Goal: Transaction & Acquisition: Download file/media

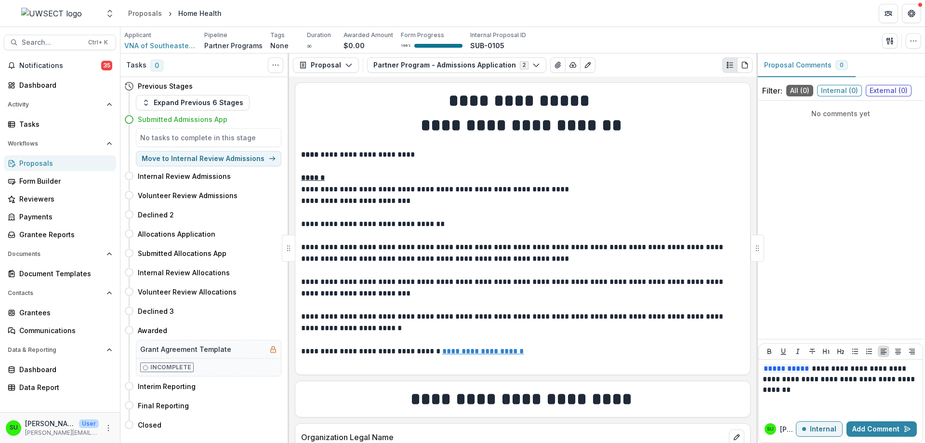
scroll to position [1541, 0]
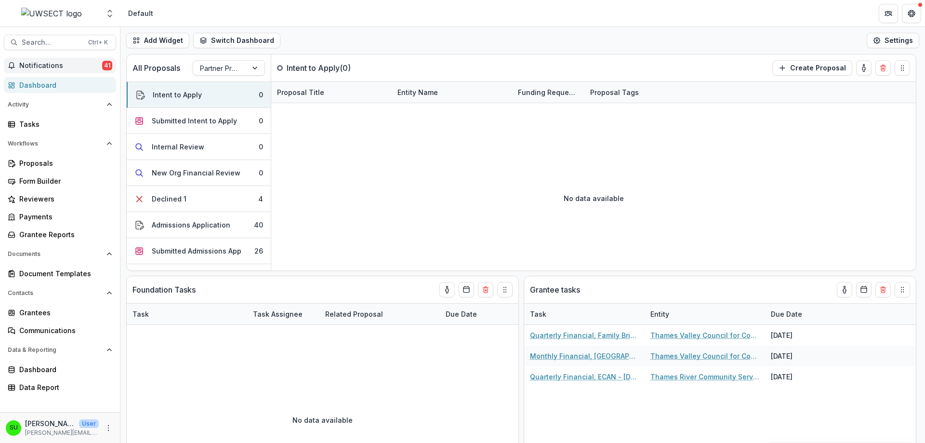
click at [73, 65] on span "Notifications" at bounding box center [60, 66] width 83 height 8
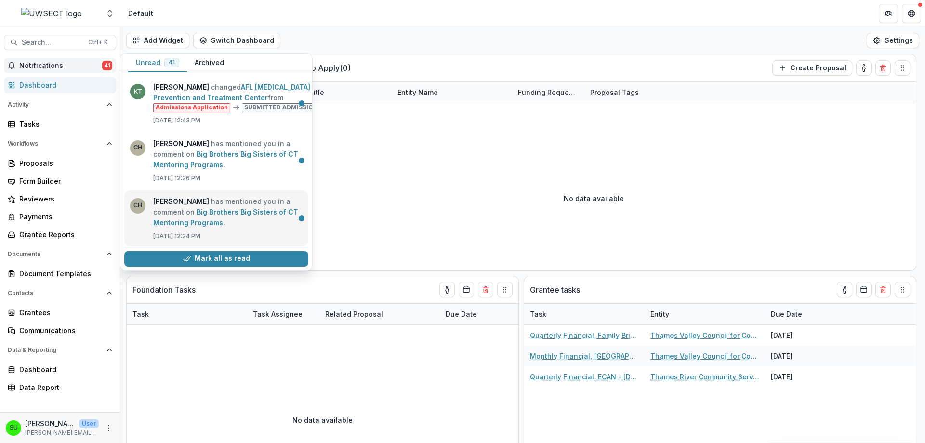
click at [240, 219] on link "Big Brothers Big Sisters of CT Mentoring Programs" at bounding box center [225, 217] width 145 height 19
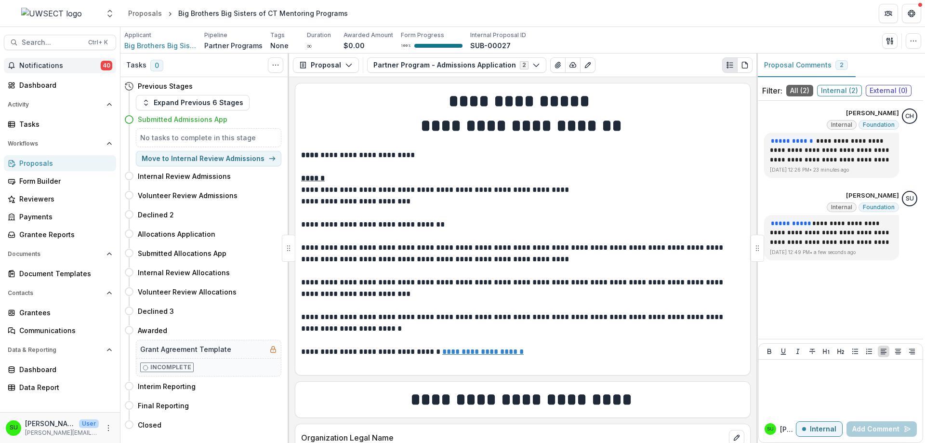
click at [60, 60] on button "Notifications 40" at bounding box center [60, 65] width 112 height 15
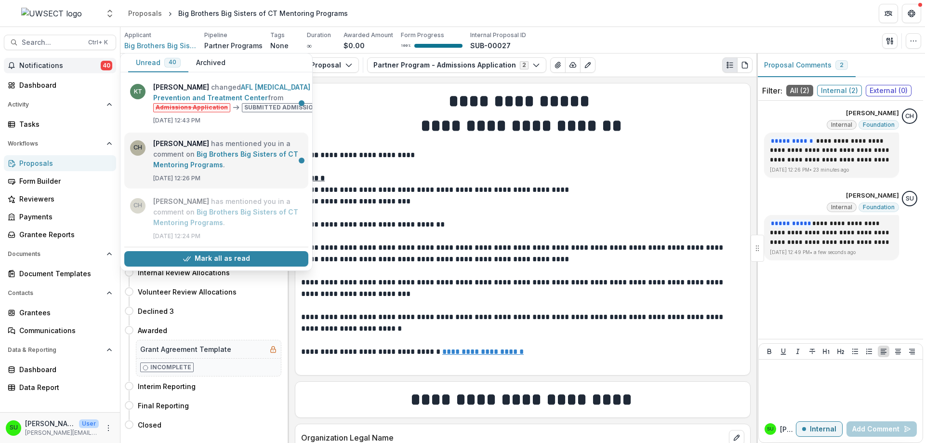
click at [213, 150] on link "Big Brothers Big Sisters of CT Mentoring Programs" at bounding box center [225, 159] width 145 height 19
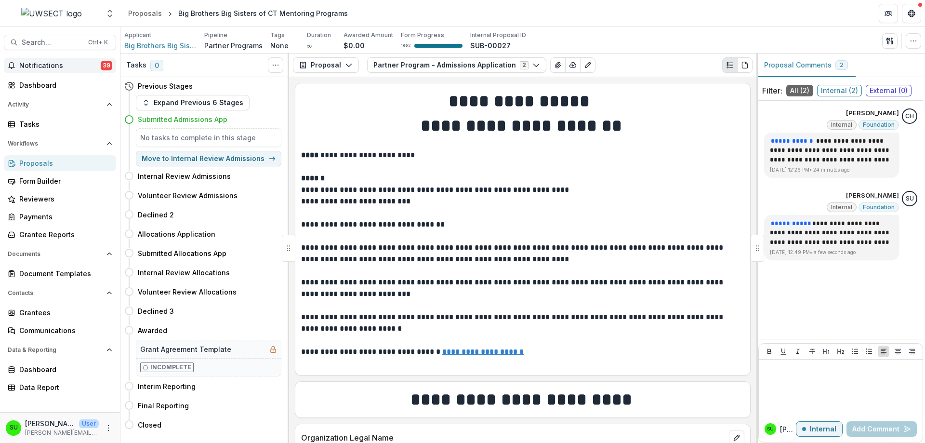
click at [109, 64] on span "39" at bounding box center [107, 66] width 12 height 10
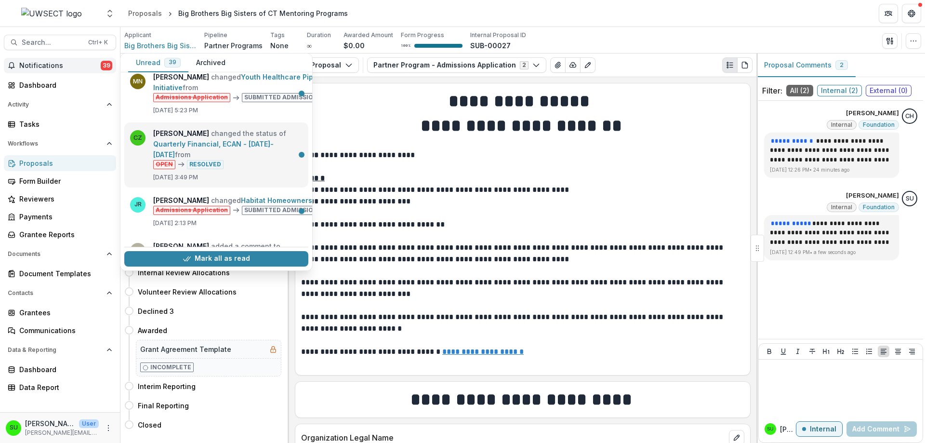
scroll to position [385, 0]
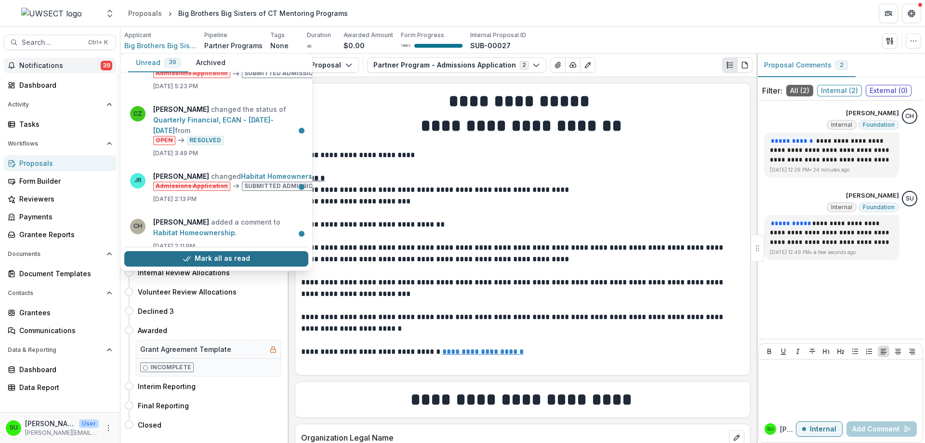
click at [221, 254] on button "Mark all as read" at bounding box center [216, 258] width 184 height 15
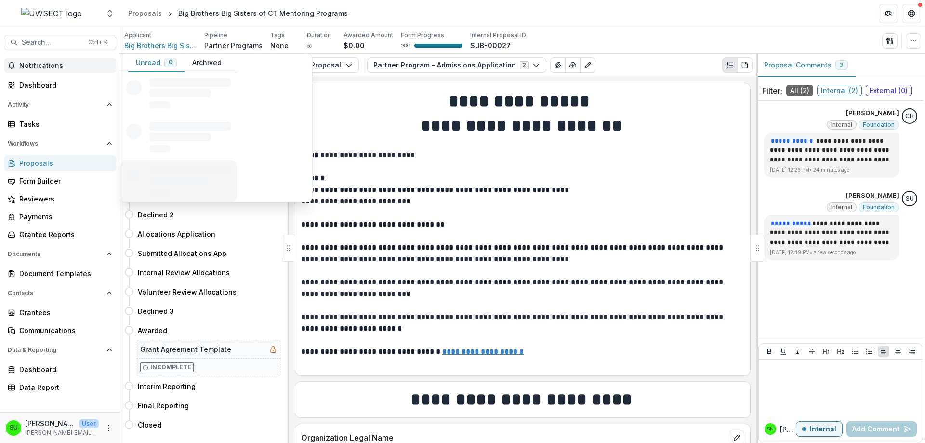
scroll to position [0, 0]
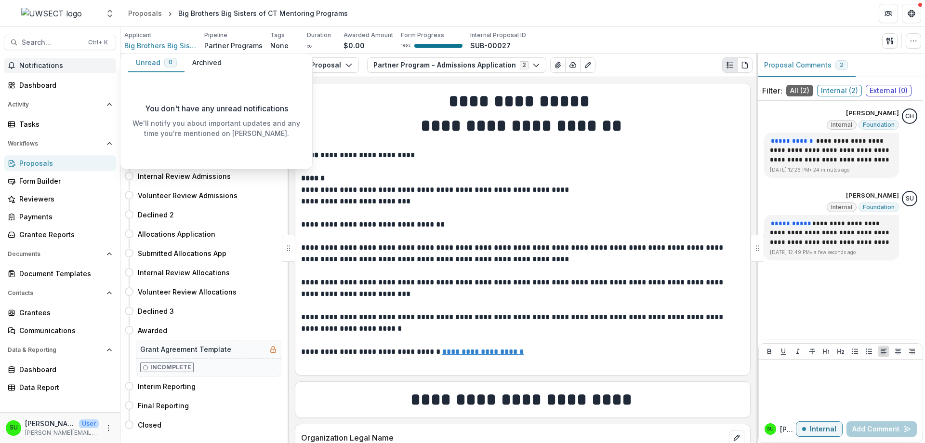
click at [78, 66] on span "Notifications" at bounding box center [65, 66] width 93 height 8
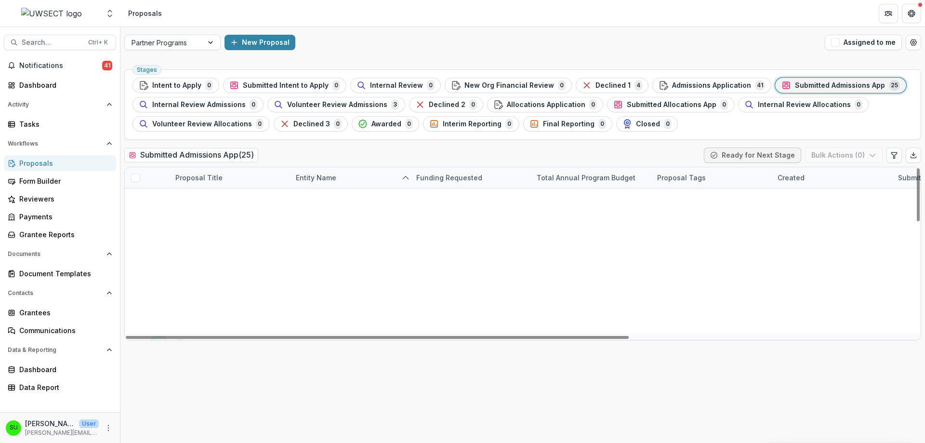
scroll to position [366, 0]
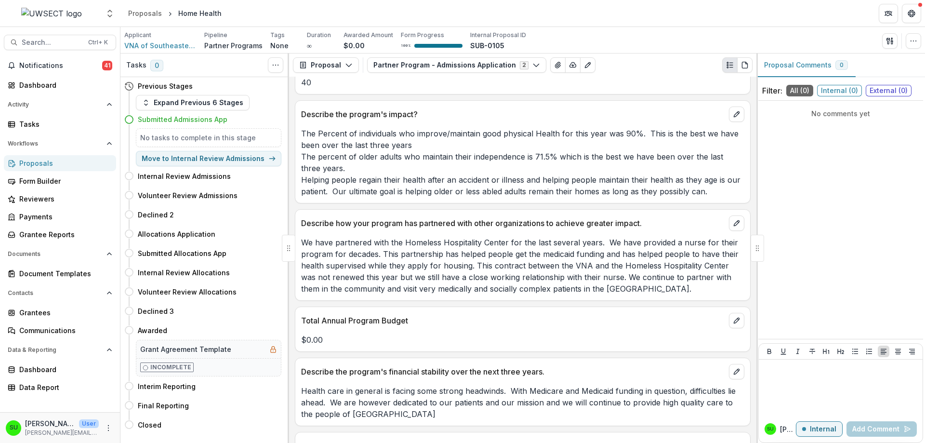
scroll to position [1460, 0]
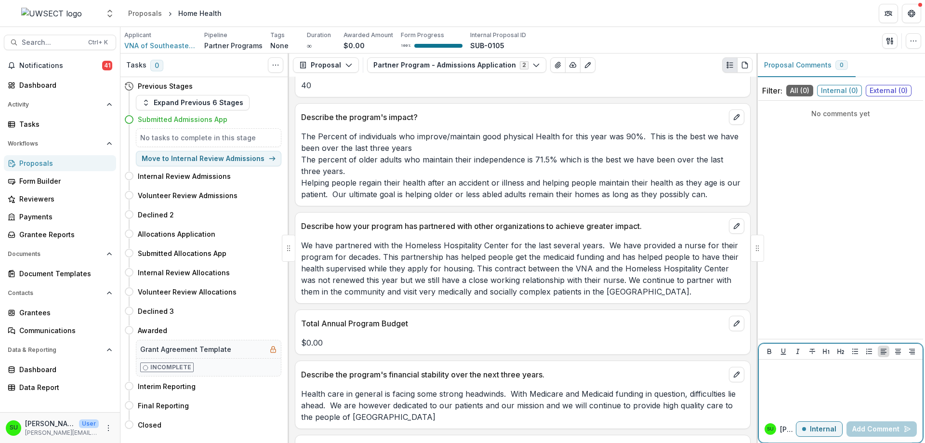
click at [800, 382] on div at bounding box center [840, 387] width 156 height 48
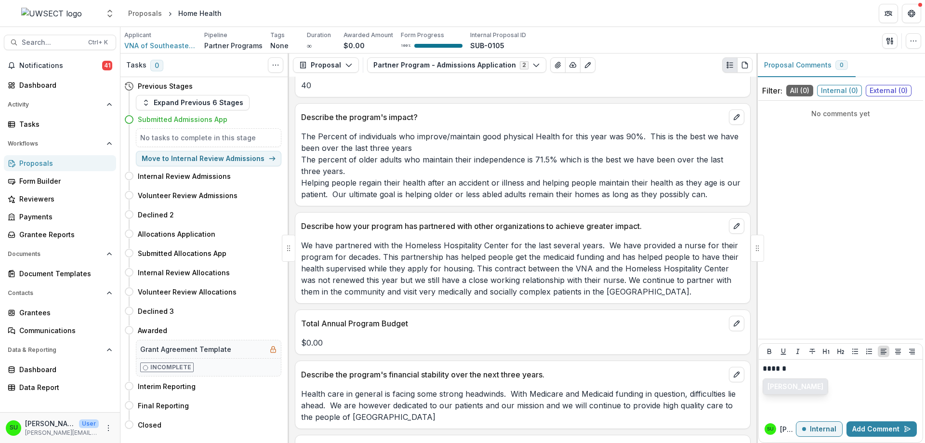
click at [777, 386] on button "[PERSON_NAME]" at bounding box center [795, 385] width 65 height 15
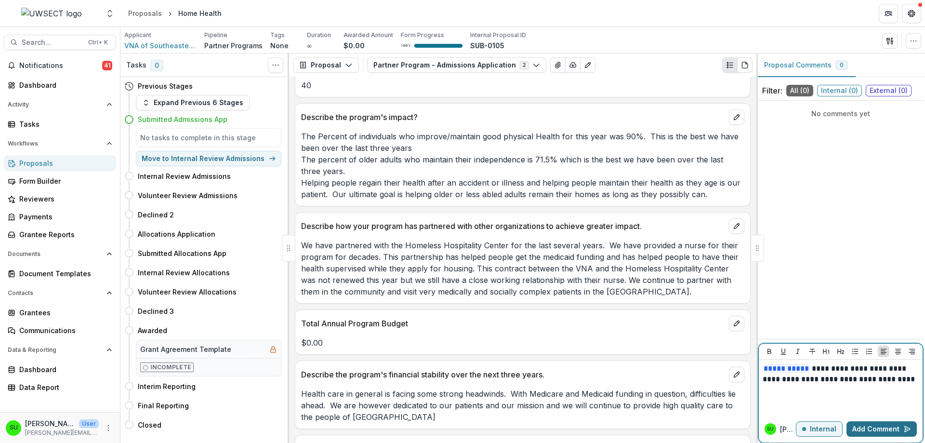
click at [899, 427] on button "Add Comment" at bounding box center [881, 428] width 70 height 15
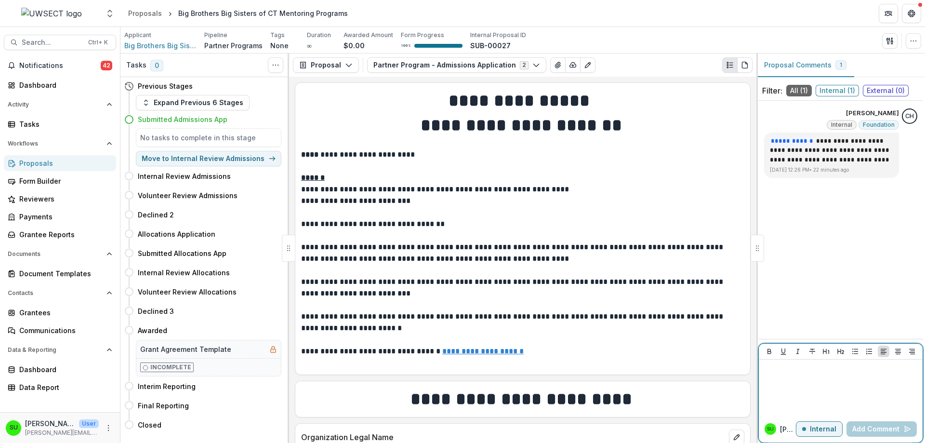
click at [830, 385] on div at bounding box center [840, 387] width 156 height 48
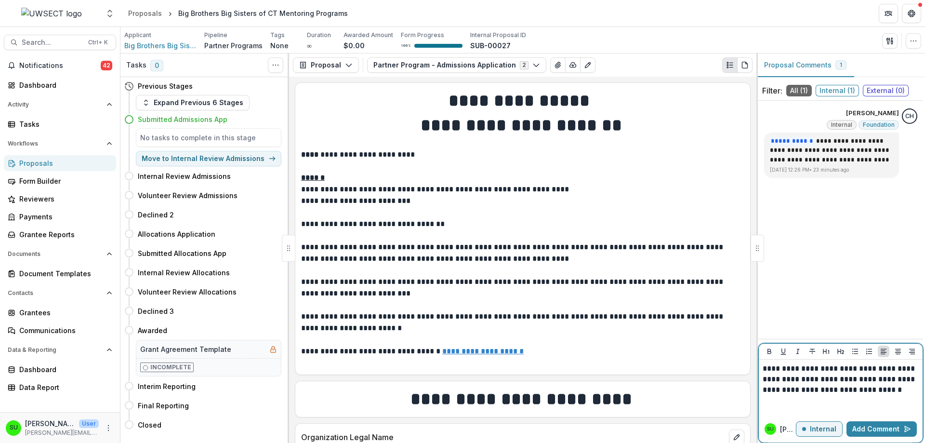
click at [763, 367] on p "**********" at bounding box center [840, 379] width 156 height 32
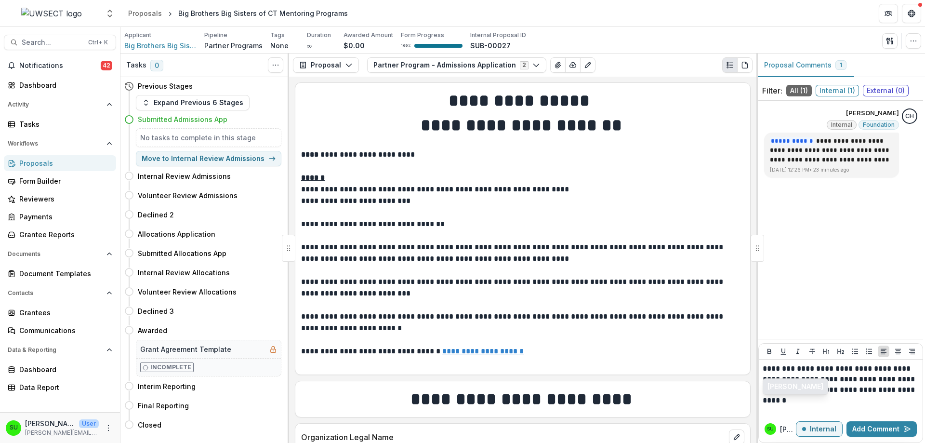
click at [781, 384] on button "Carli Herz" at bounding box center [795, 385] width 65 height 15
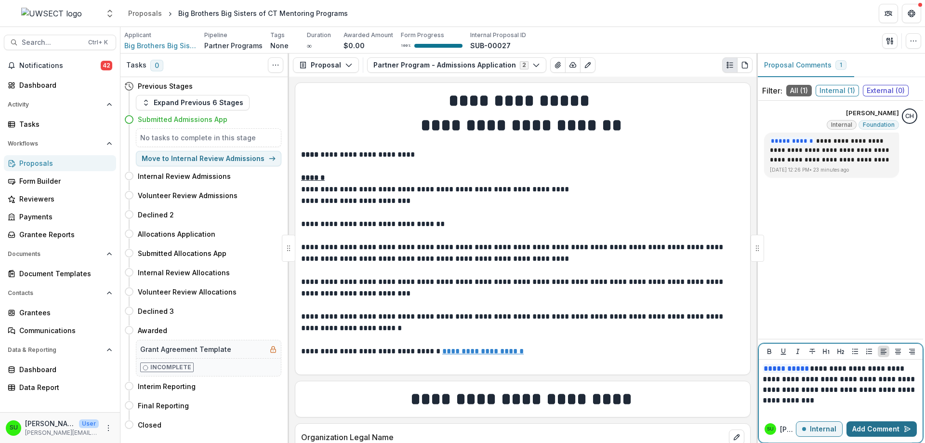
click at [886, 429] on button "Add Comment" at bounding box center [881, 428] width 70 height 15
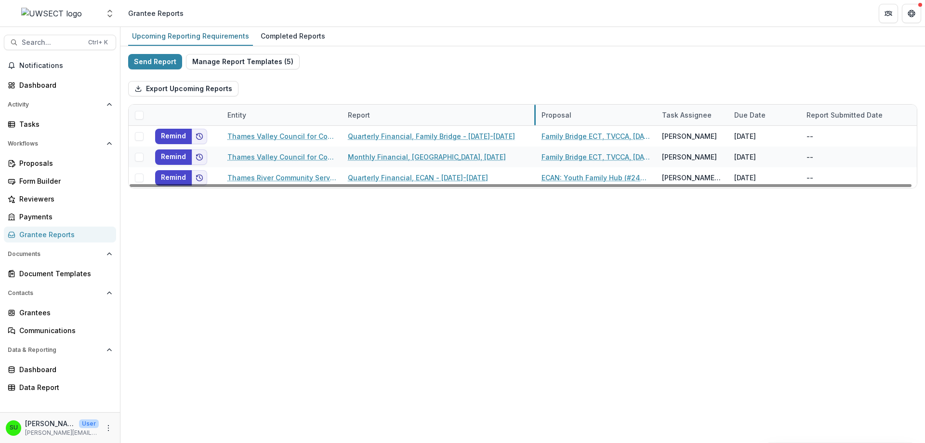
drag, startPoint x: 461, startPoint y: 117, endPoint x: 534, endPoint y: 107, distance: 73.8
click at [454, 222] on div "Upcoming Reporting Requirements Completed Reports Send Report Manage Report Tem…" at bounding box center [522, 235] width 804 height 416
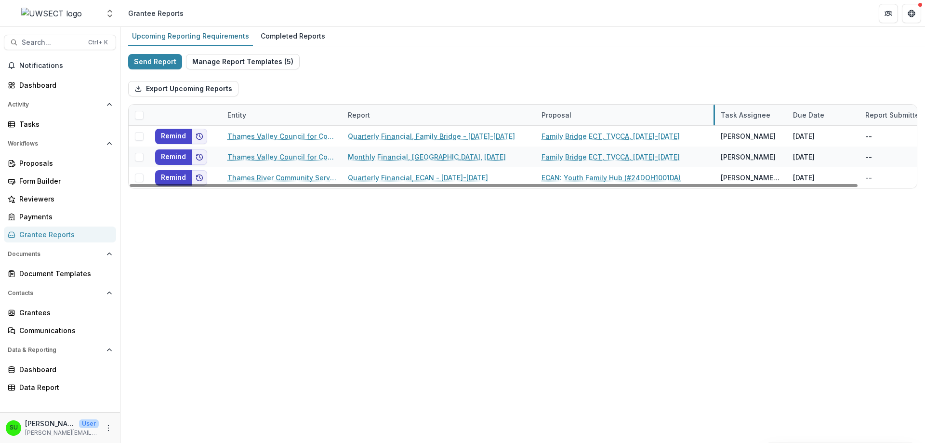
drag, startPoint x: 655, startPoint y: 113, endPoint x: 714, endPoint y: 110, distance: 58.8
click at [336, 82] on div "Export Upcoming Reports" at bounding box center [522, 88] width 789 height 31
click at [296, 39] on div "Completed Reports" at bounding box center [293, 36] width 72 height 14
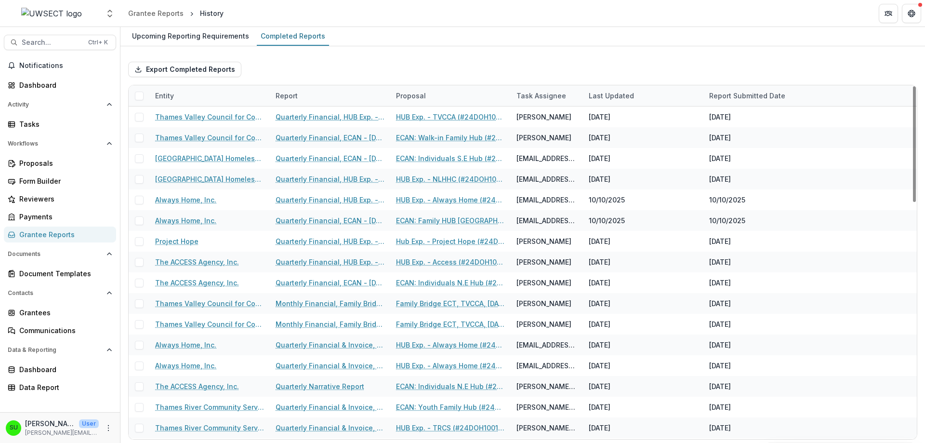
click at [418, 93] on div "Proposal" at bounding box center [410, 96] width 41 height 10
click at [418, 136] on span "Sort Ascending" at bounding box center [434, 137] width 51 height 8
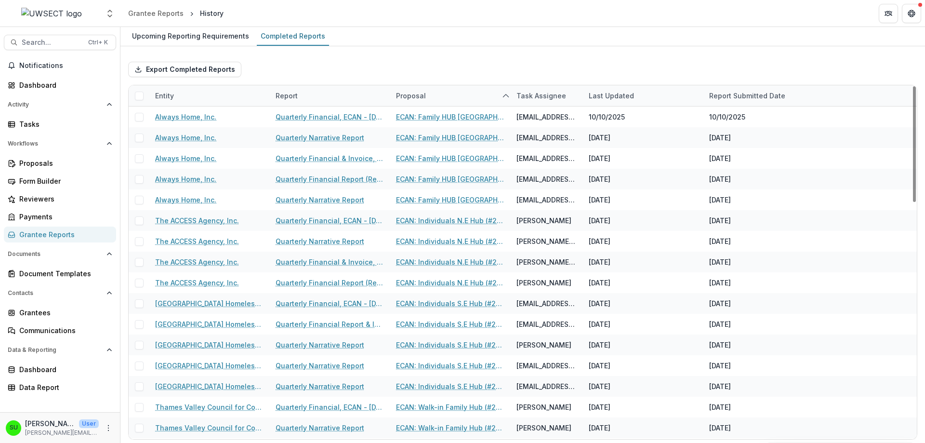
click at [431, 57] on div "Export Completed Reports" at bounding box center [522, 69] width 789 height 31
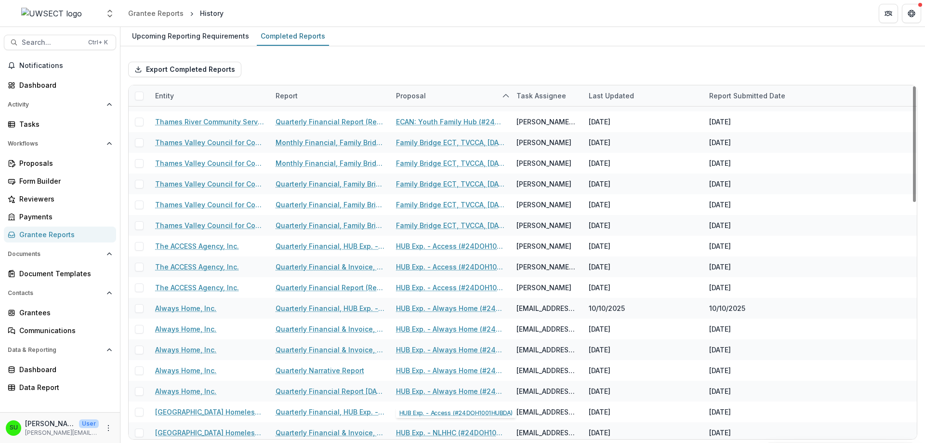
scroll to position [193, 0]
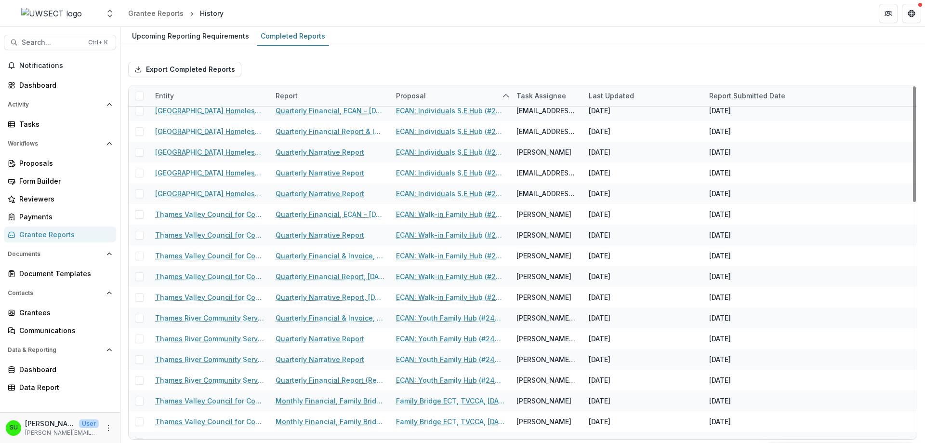
click at [717, 94] on div "Report Submitted Date" at bounding box center [747, 96] width 88 height 10
click at [723, 135] on span "Sort Ascending" at bounding box center [747, 137] width 51 height 8
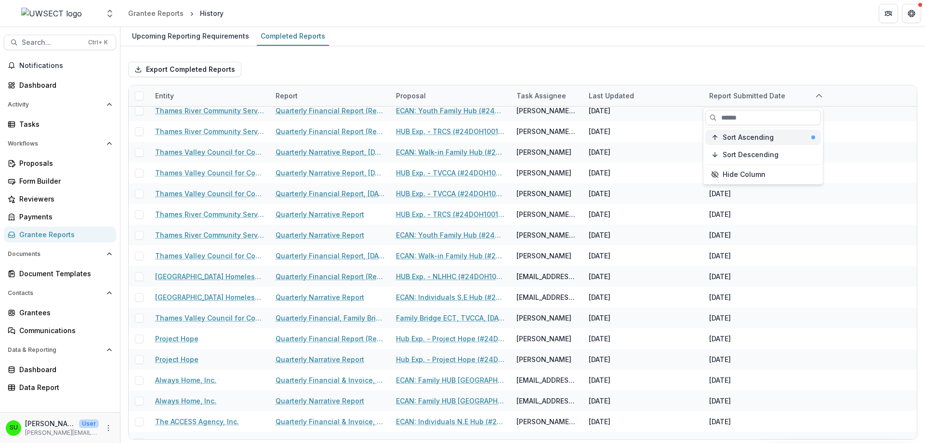
click at [734, 136] on span "Sort Ascending" at bounding box center [747, 137] width 51 height 8
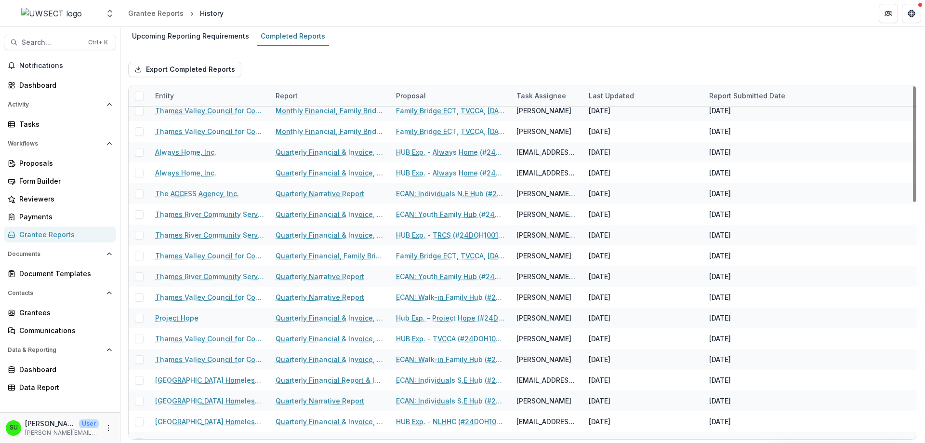
click at [744, 54] on div "Export Completed Reports" at bounding box center [522, 69] width 789 height 31
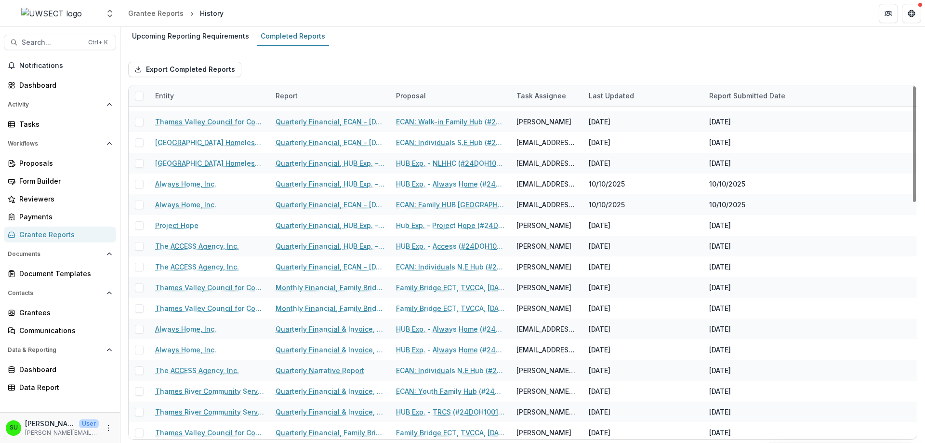
scroll to position [0, 0]
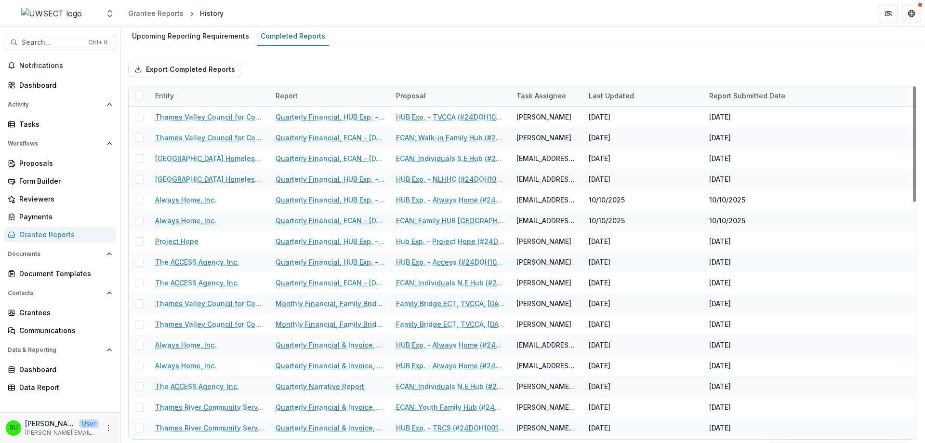
click at [375, 69] on div "Export Completed Reports" at bounding box center [522, 69] width 789 height 31
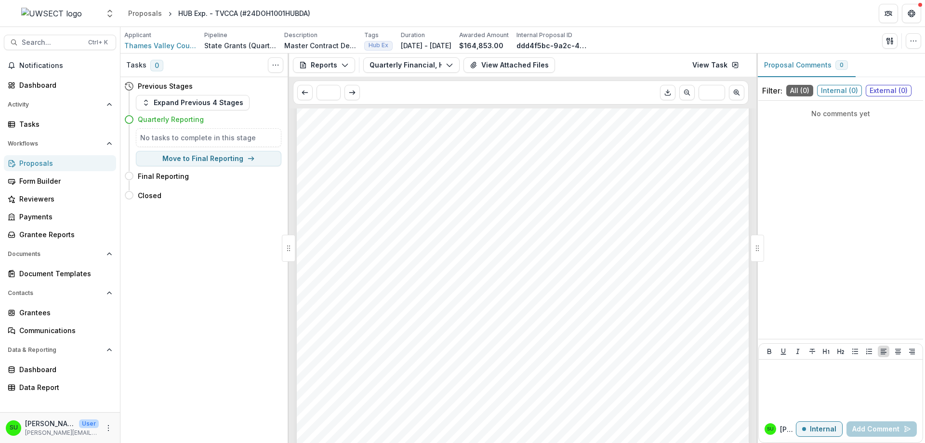
scroll to position [193, 0]
click at [560, 196] on div "1. 2. - - - - Submission Responses Quarterly Financial Report This report is fo…" at bounding box center [523, 235] width 452 height 639
click at [501, 66] on button "View Attached Files" at bounding box center [508, 64] width 91 height 15
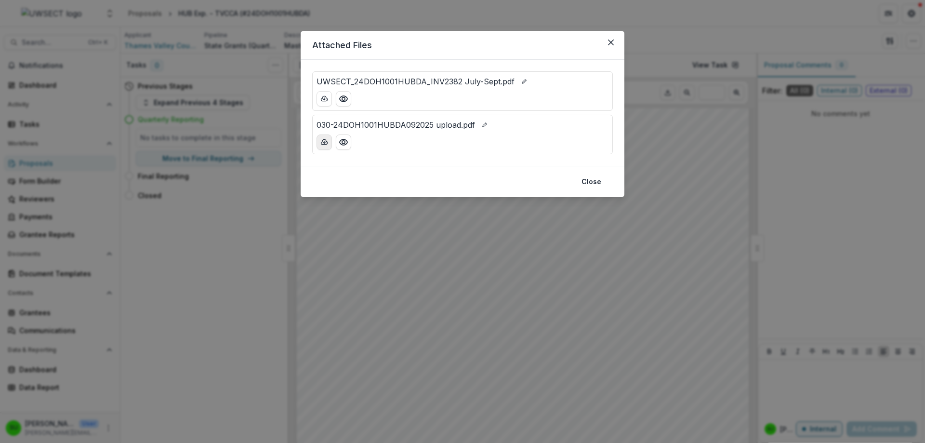
click at [327, 143] on icon "download-button" at bounding box center [324, 141] width 6 height 5
click at [323, 99] on icon "download-button" at bounding box center [324, 99] width 8 height 8
click at [610, 42] on icon "Close" at bounding box center [611, 42] width 6 height 6
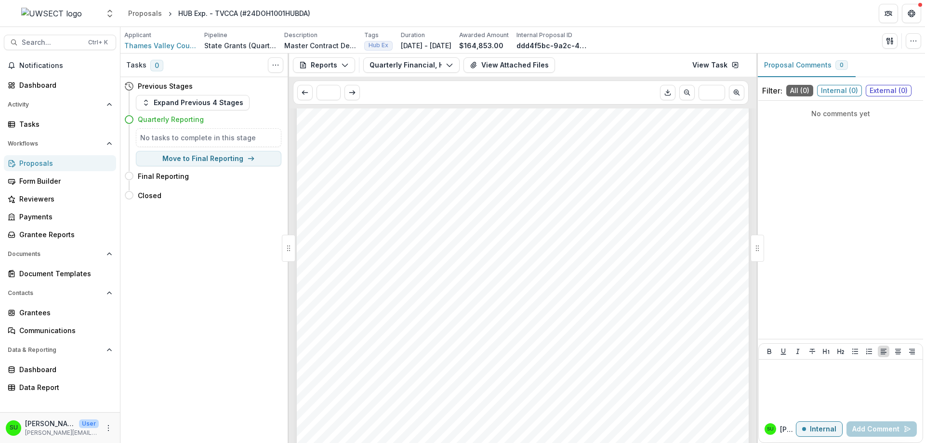
scroll to position [144, 0]
click at [521, 66] on button "View Attached Files" at bounding box center [508, 64] width 91 height 15
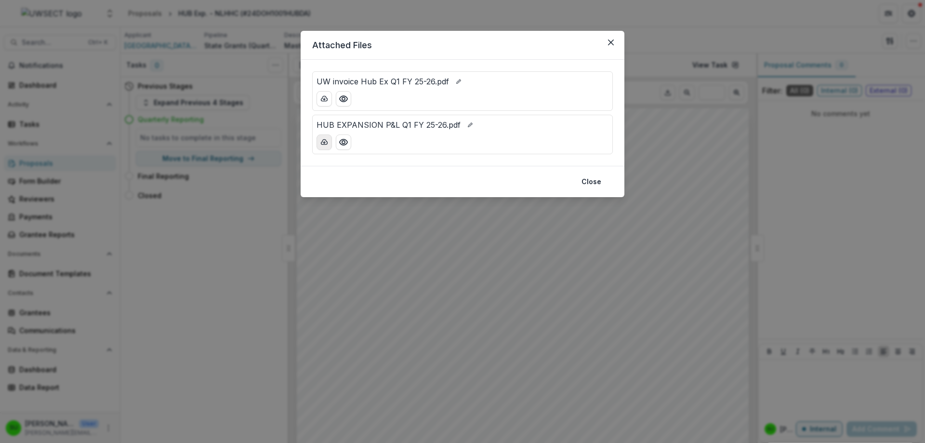
click at [329, 141] on button "download-button" at bounding box center [323, 141] width 15 height 15
click at [326, 101] on icon "download-button" at bounding box center [324, 98] width 6 height 5
drag, startPoint x: 614, startPoint y: 43, endPoint x: 599, endPoint y: 38, distance: 16.7
click at [614, 43] on button "Close" at bounding box center [610, 42] width 15 height 15
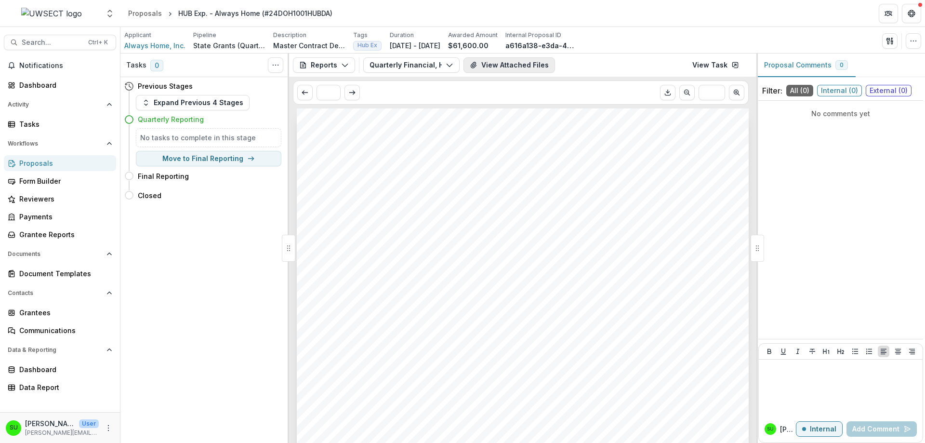
click at [513, 68] on button "View Attached Files" at bounding box center [508, 64] width 91 height 15
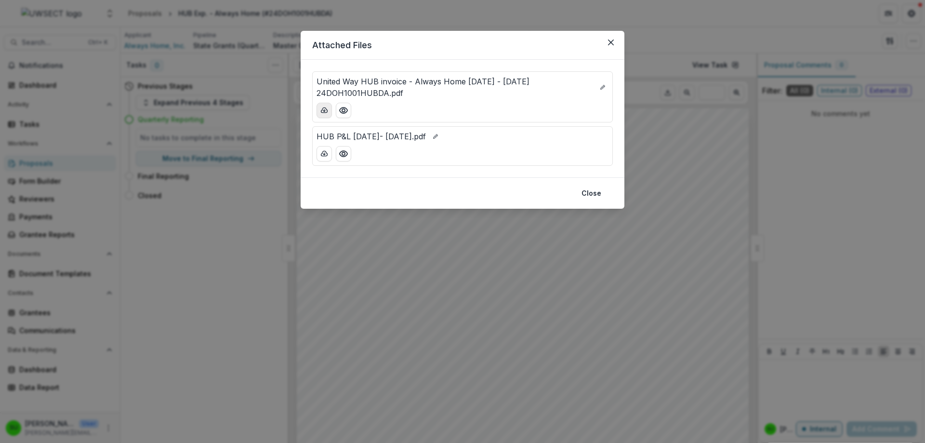
click at [323, 107] on icon "download-button" at bounding box center [324, 110] width 8 height 8
click at [323, 152] on icon "download-button" at bounding box center [324, 154] width 8 height 8
drag, startPoint x: 610, startPoint y: 39, endPoint x: 555, endPoint y: 11, distance: 62.5
click at [610, 39] on icon "Close" at bounding box center [611, 42] width 6 height 6
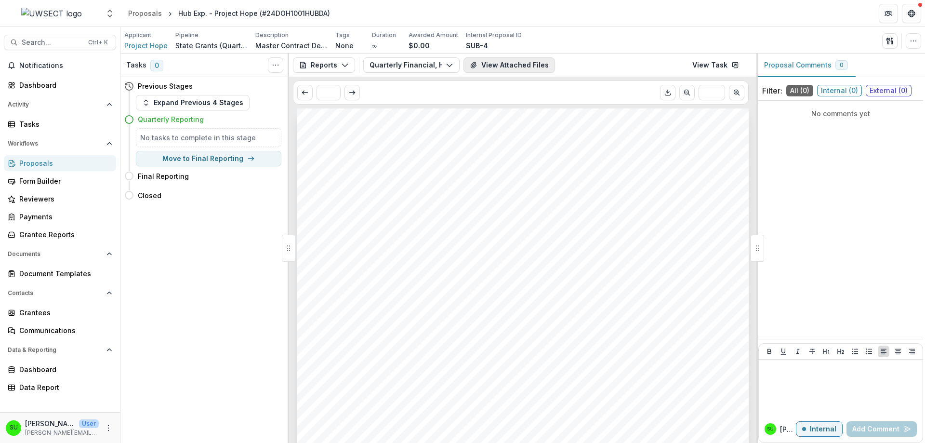
click at [504, 65] on button "View Attached Files" at bounding box center [508, 64] width 91 height 15
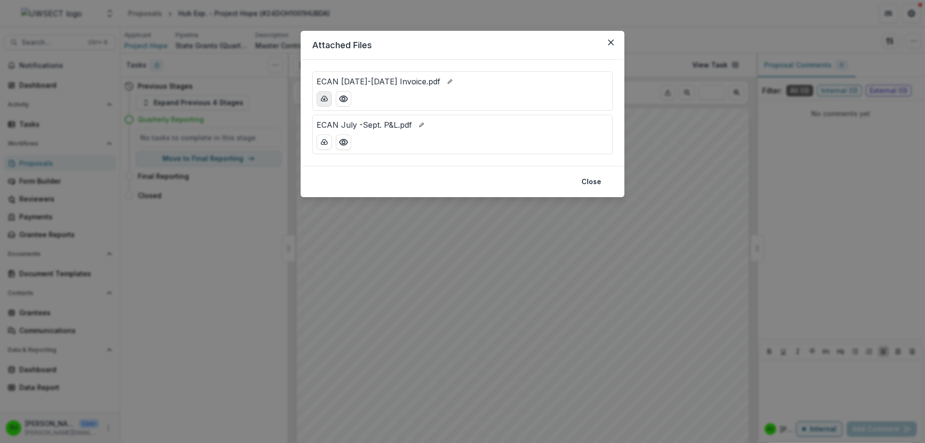
click at [325, 98] on icon "download-button" at bounding box center [324, 99] width 8 height 8
click at [322, 141] on icon "download-button" at bounding box center [324, 141] width 6 height 5
click at [613, 39] on button "Close" at bounding box center [610, 42] width 15 height 15
